Goal: Navigation & Orientation: Find specific page/section

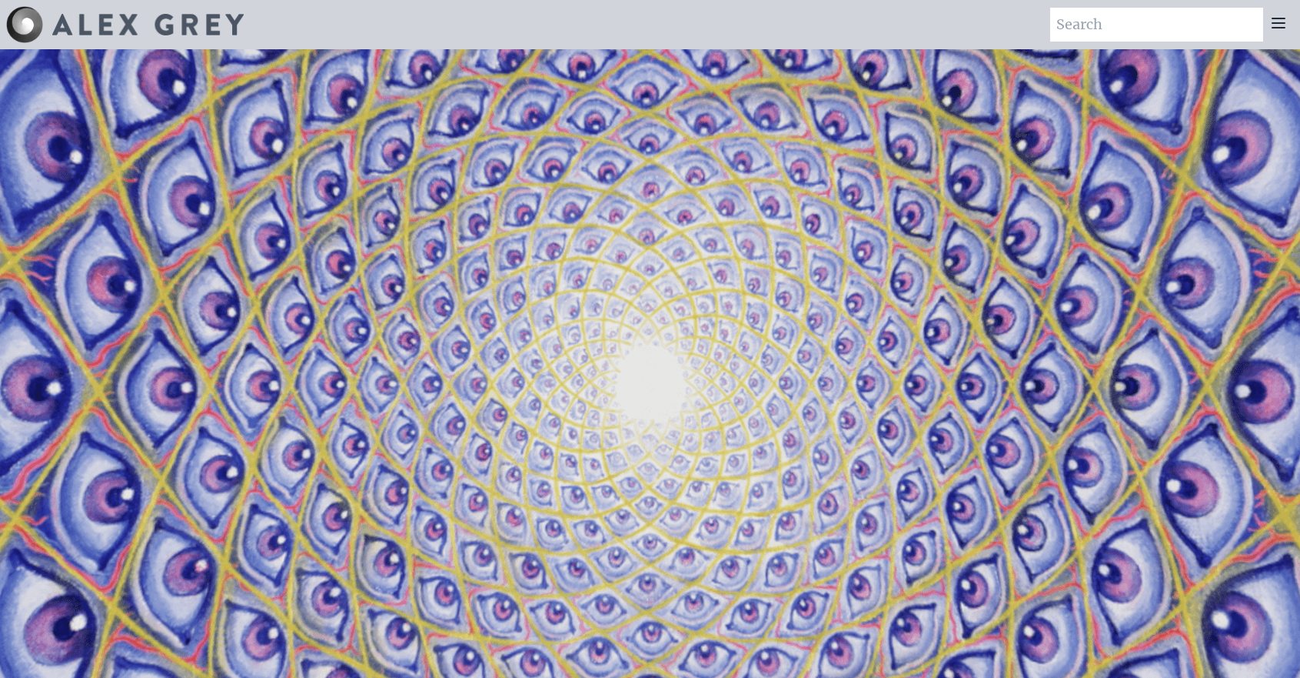
click at [597, 330] on video "Your browser does not support the video tag." at bounding box center [651, 387] width 1538 height 865
click at [358, 158] on video "Your browser does not support the video tag." at bounding box center [651, 387] width 1538 height 865
click at [118, 16] on img at bounding box center [147, 25] width 191 height 22
drag, startPoint x: 0, startPoint y: 0, endPoint x: 118, endPoint y: 17, distance: 119.6
click at [118, 17] on img at bounding box center [147, 25] width 191 height 22
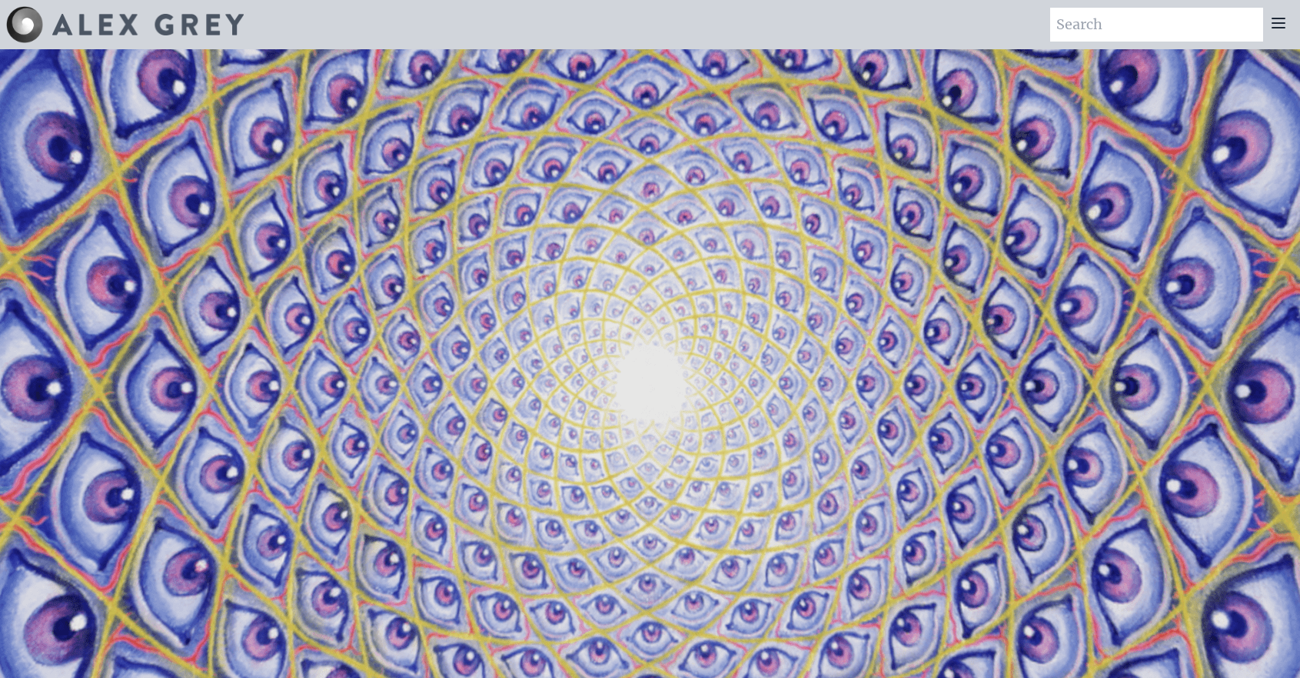
click at [34, 17] on img at bounding box center [24, 24] width 37 height 37
click at [1279, 25] on icon at bounding box center [1279, 23] width 18 height 18
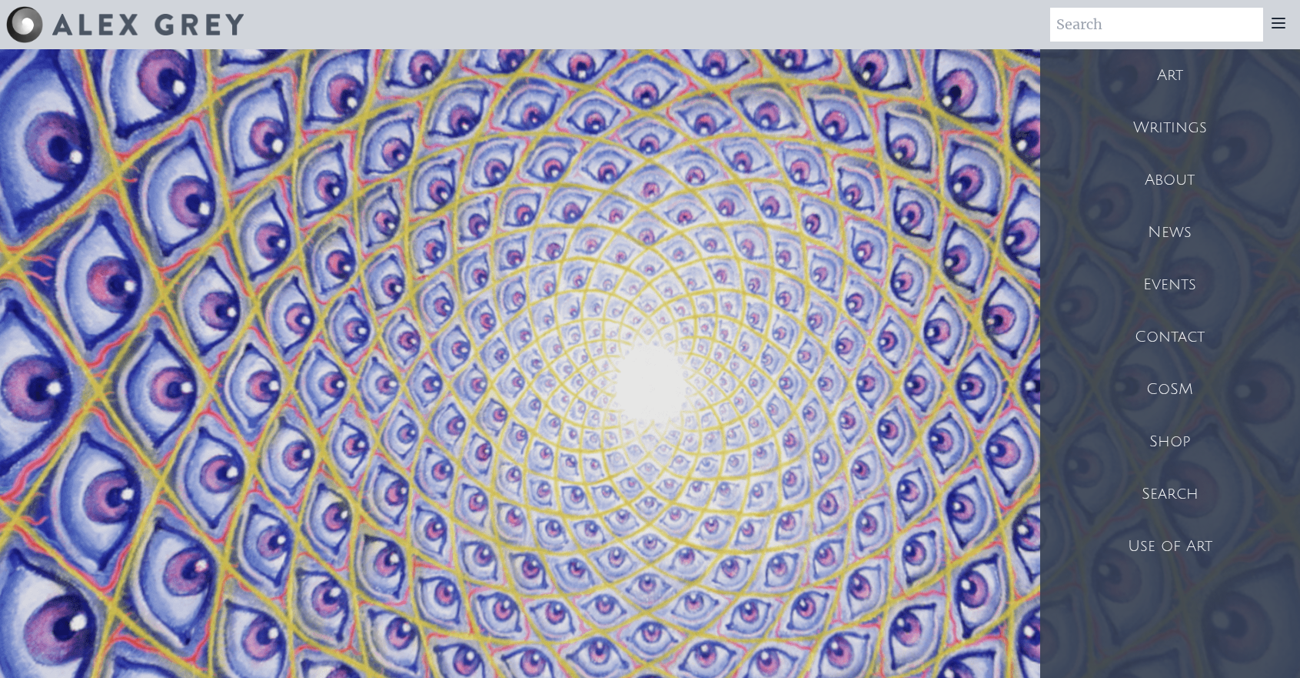
click at [1180, 439] on div "Shop" at bounding box center [1171, 441] width 260 height 52
click at [1178, 391] on div "CoSM" at bounding box center [1171, 389] width 260 height 52
